Goal: Task Accomplishment & Management: Manage account settings

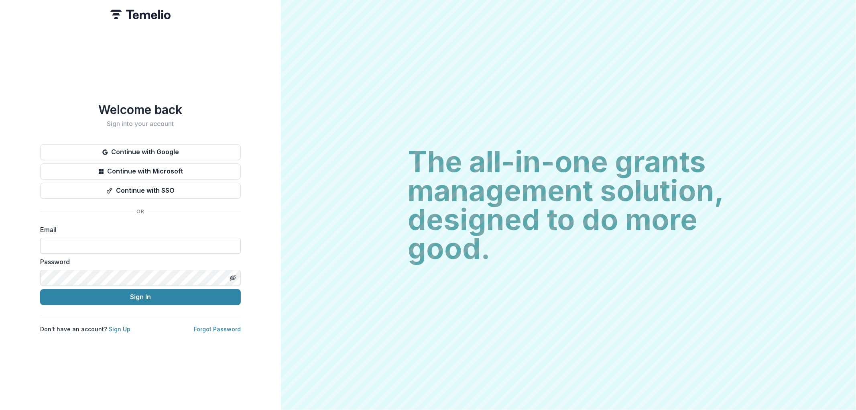
click at [86, 237] on input at bounding box center [140, 245] width 201 height 16
type input "**********"
click at [40, 289] on button "Sign In" at bounding box center [140, 297] width 201 height 16
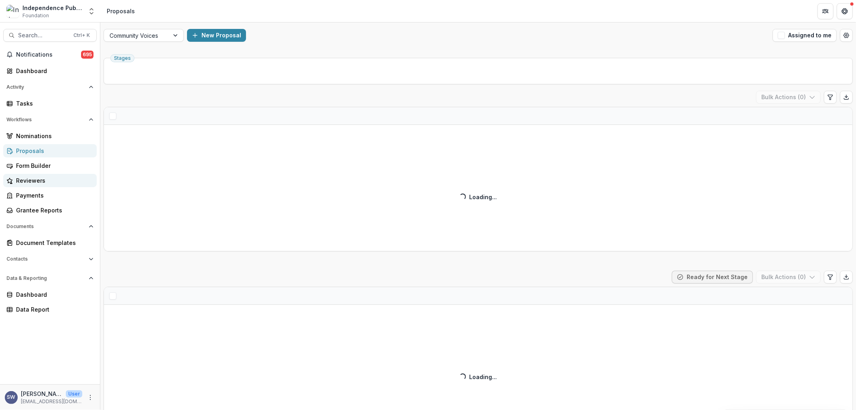
click at [35, 178] on div "Reviewers" at bounding box center [53, 180] width 74 height 8
click at [32, 178] on div "Reviewers" at bounding box center [53, 180] width 74 height 8
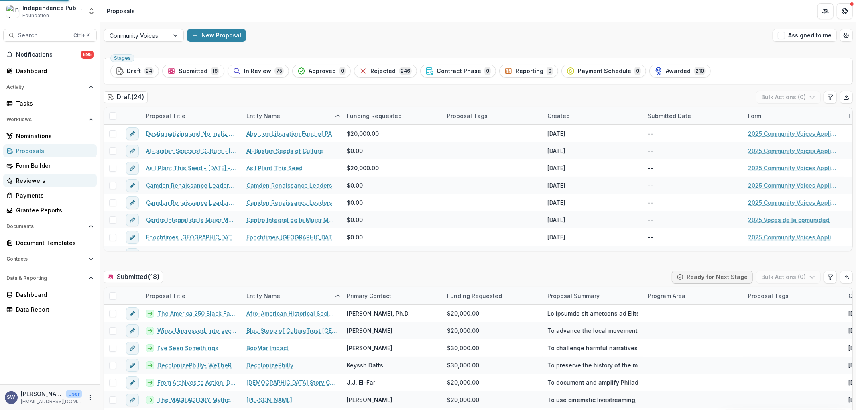
click at [32, 178] on div "Reviewers" at bounding box center [53, 180] width 74 height 8
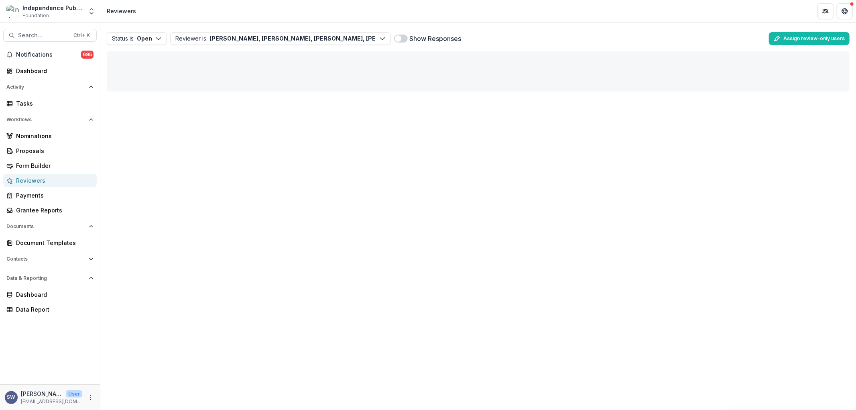
click at [33, 178] on div "Reviewers" at bounding box center [53, 180] width 74 height 8
click at [154, 38] on button "Status is Open" at bounding box center [137, 38] width 60 height 13
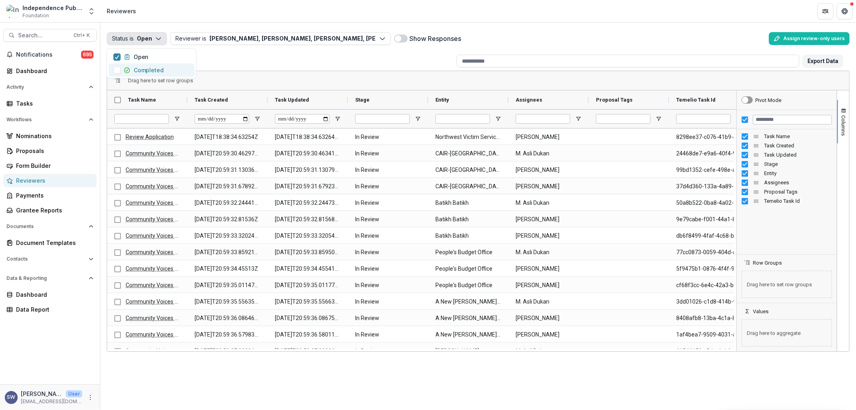
click at [117, 70] on span "button" at bounding box center [117, 70] width 7 height 7
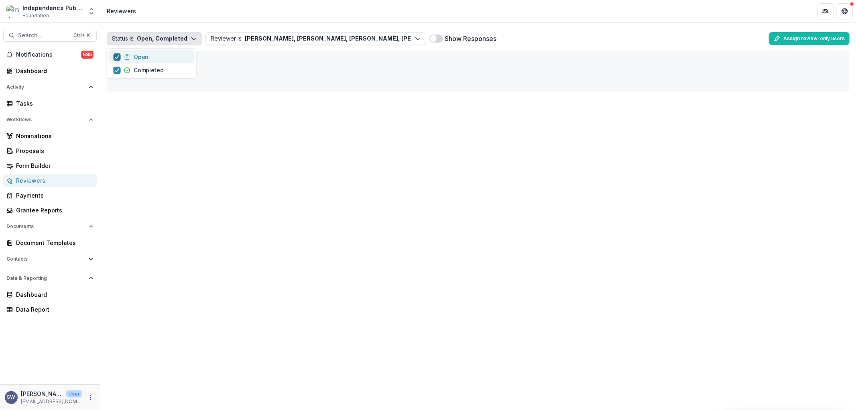
click at [115, 55] on icon "button" at bounding box center [117, 57] width 5 height 4
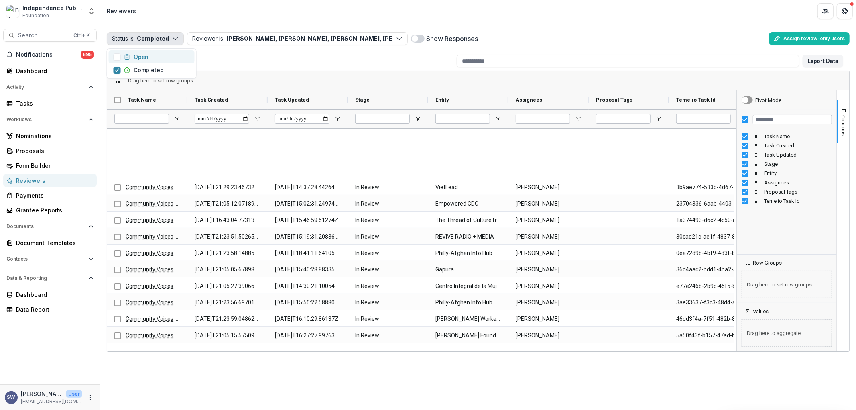
scroll to position [635, 0]
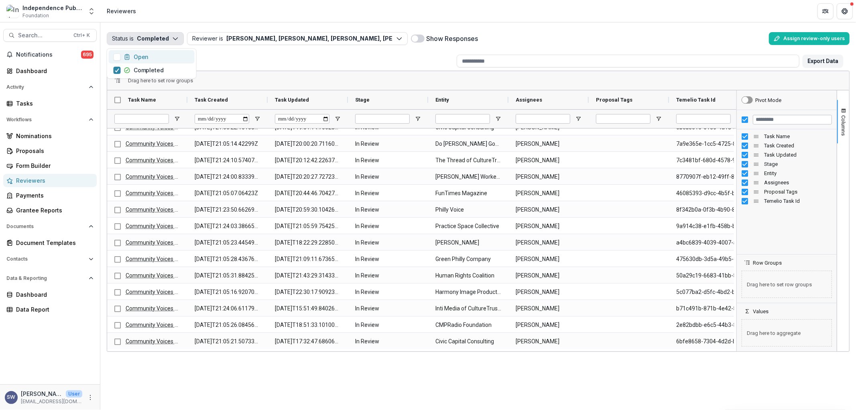
click at [274, 56] on div "Total rows: 52" at bounding box center [283, 61] width 340 height 12
